Goal: Task Accomplishment & Management: Manage account settings

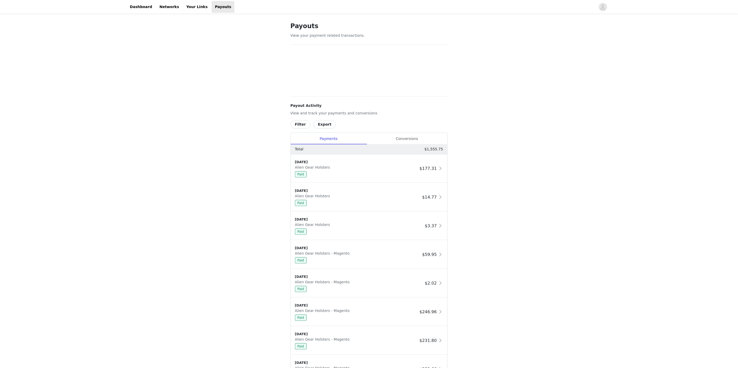
click at [202, 153] on div "Payouts View your payment related transactions. Payout Activity View and track …" at bounding box center [369, 245] width 738 height 461
click at [418, 138] on div "Conversions" at bounding box center [407, 139] width 81 height 12
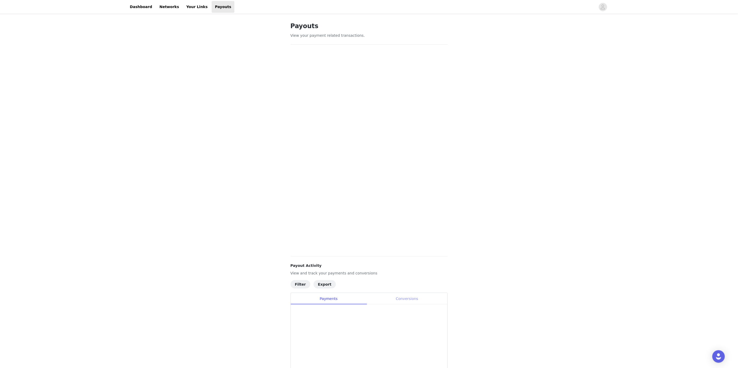
click at [412, 298] on div "Conversions" at bounding box center [407, 299] width 81 height 12
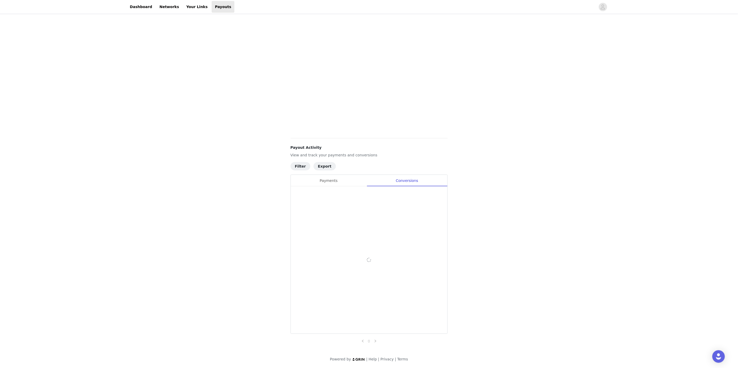
scroll to position [118, 0]
